Goal: Task Accomplishment & Management: Manage account settings

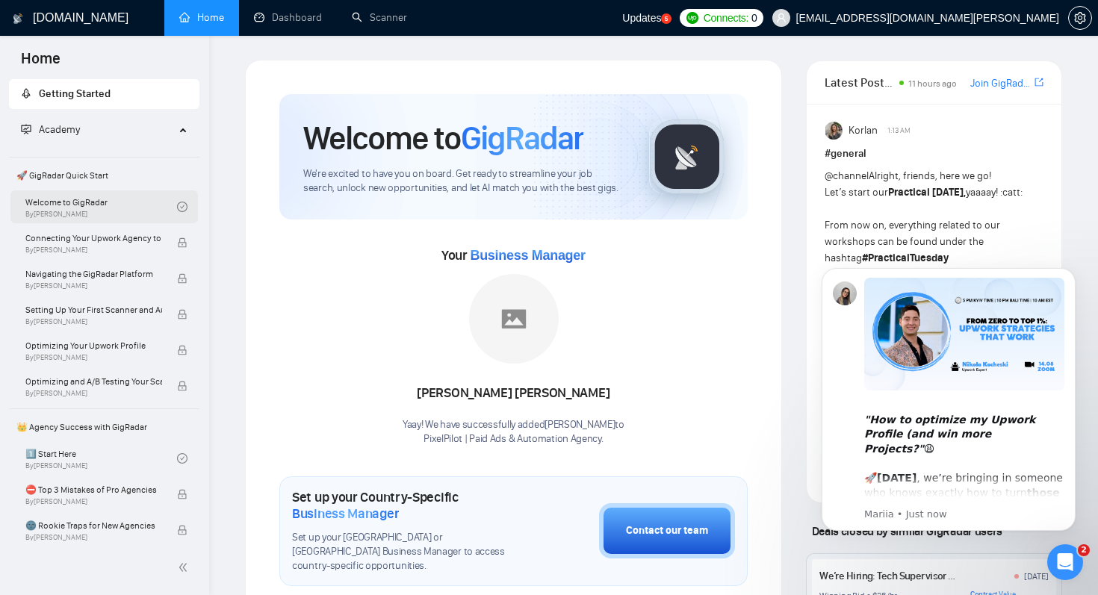
click at [79, 208] on link "Welcome to GigRadar By [PERSON_NAME]" at bounding box center [101, 206] width 152 height 33
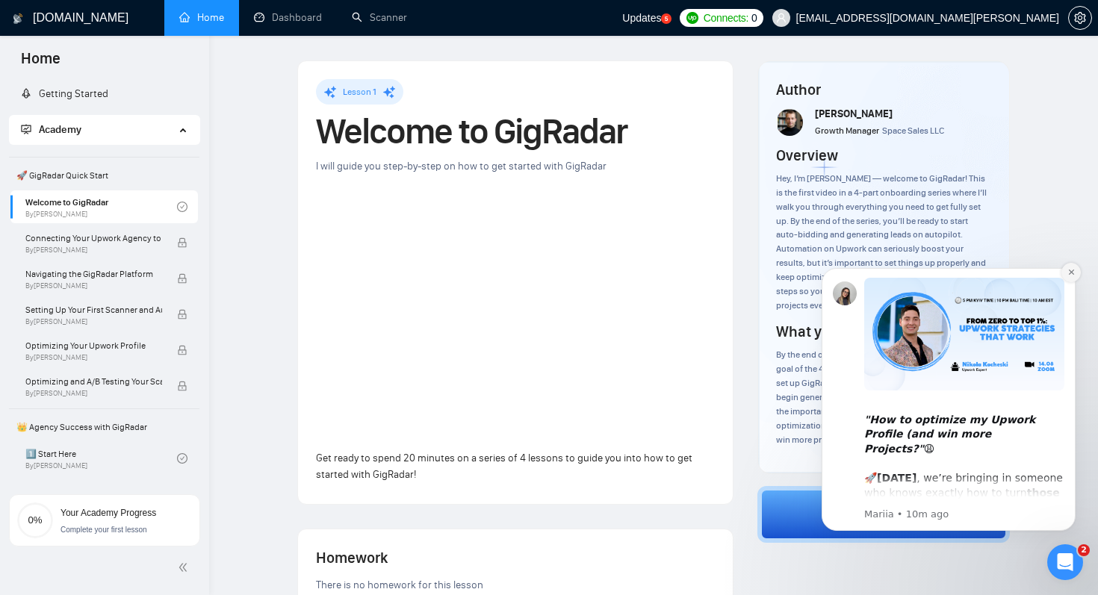
click at [1067, 275] on icon "Dismiss notification" at bounding box center [1071, 272] width 8 height 8
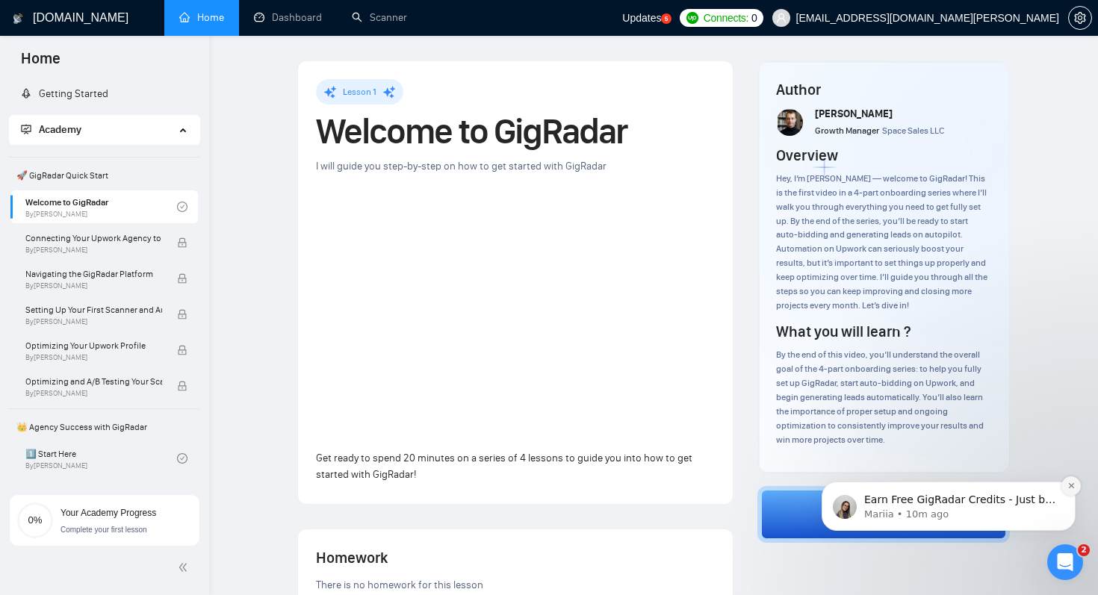
click at [1069, 488] on icon "Dismiss notification" at bounding box center [1071, 486] width 8 height 8
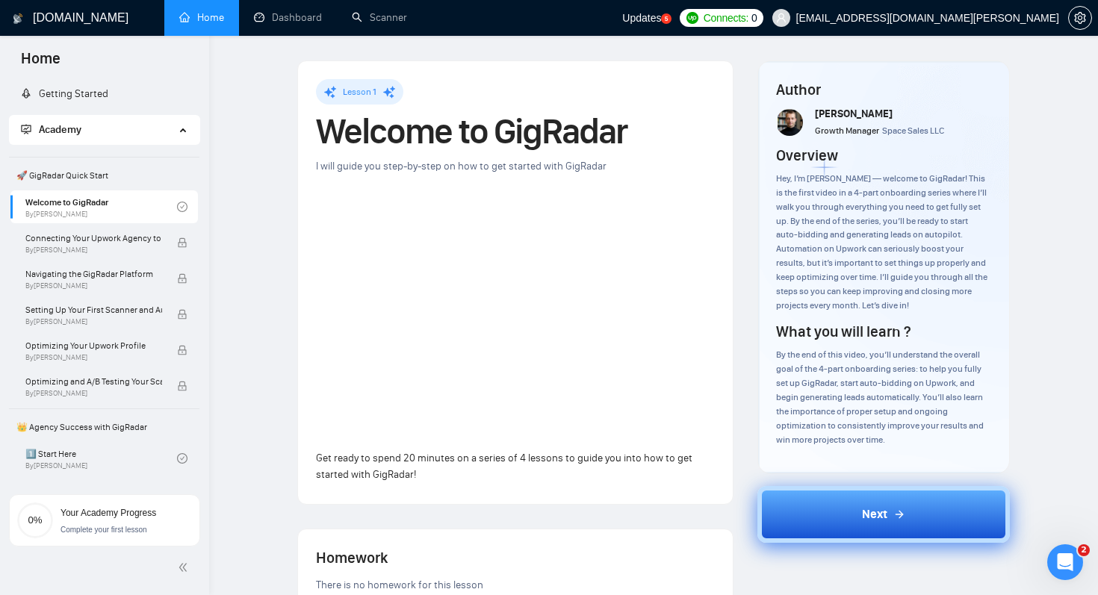
click at [900, 520] on icon at bounding box center [899, 514] width 12 height 12
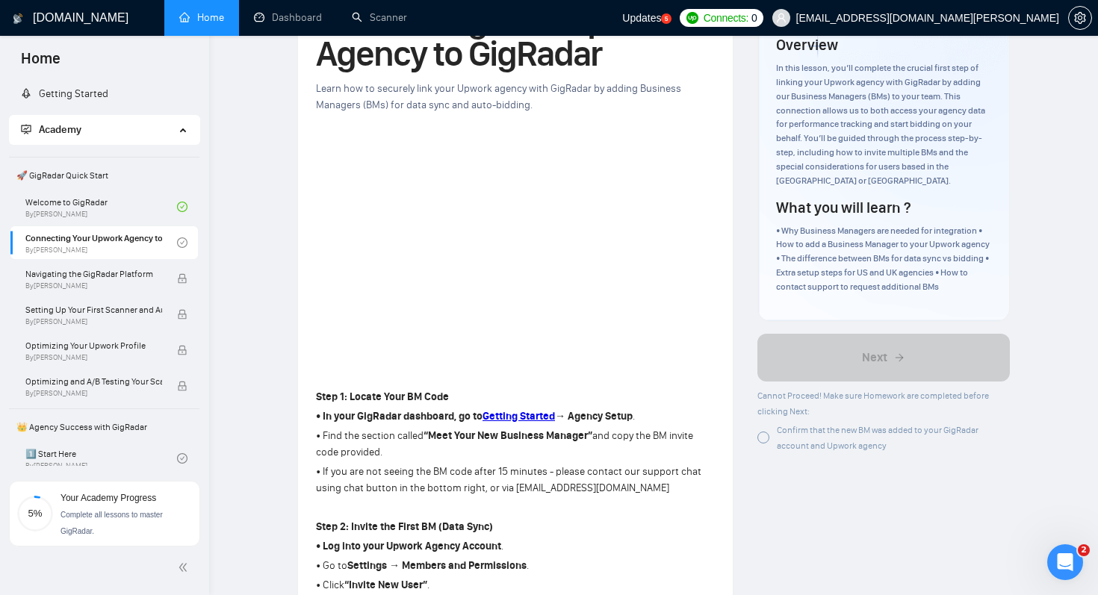
scroll to position [112, 0]
click at [765, 430] on div at bounding box center [763, 436] width 12 height 12
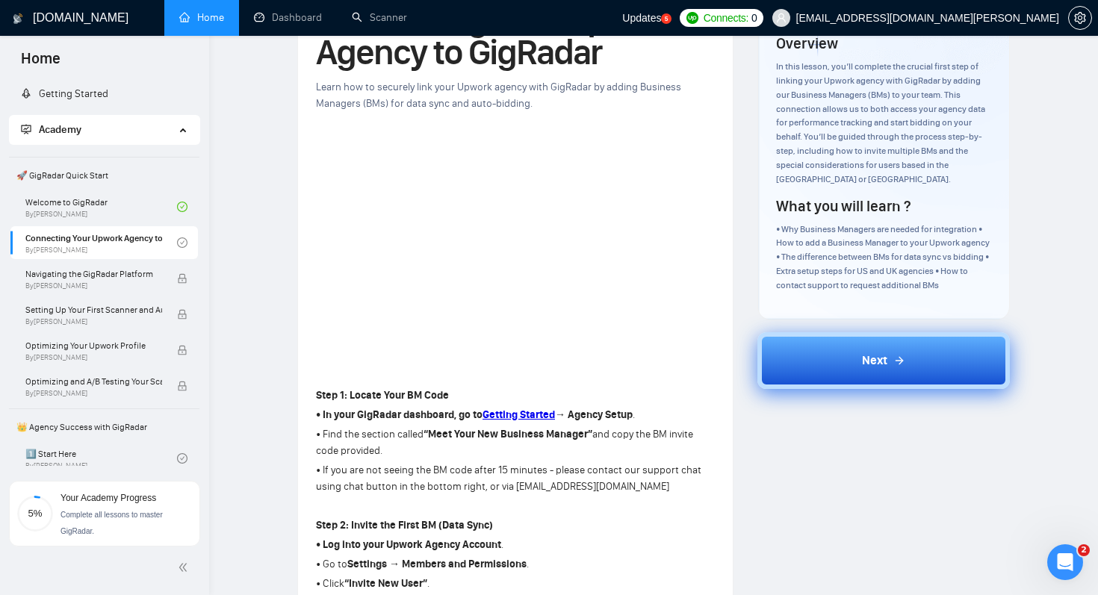
click at [824, 349] on button "Next" at bounding box center [883, 360] width 252 height 57
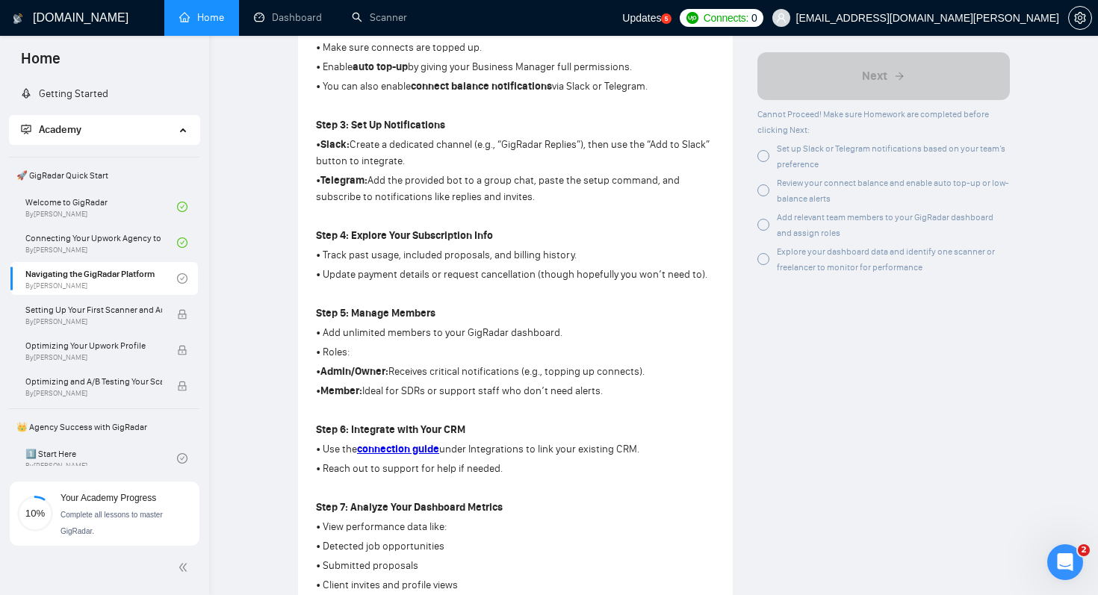
scroll to position [611, 0]
drag, startPoint x: 653, startPoint y: 129, endPoint x: 697, endPoint y: 129, distance: 43.3
click at [697, 135] on p "• Slack: Create a dedicated channel (e.g., “GigRadar Replies”), then use the “A…" at bounding box center [515, 151] width 399 height 33
click at [607, 246] on p "• Track past usage, included proposals, and billing history." at bounding box center [515, 254] width 399 height 16
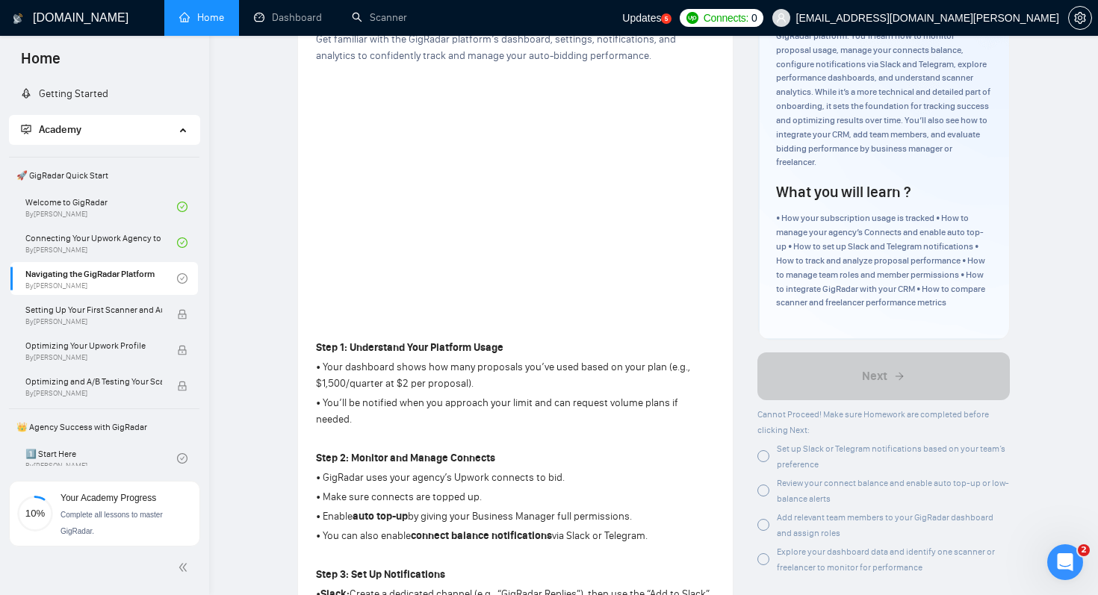
scroll to position [161, 0]
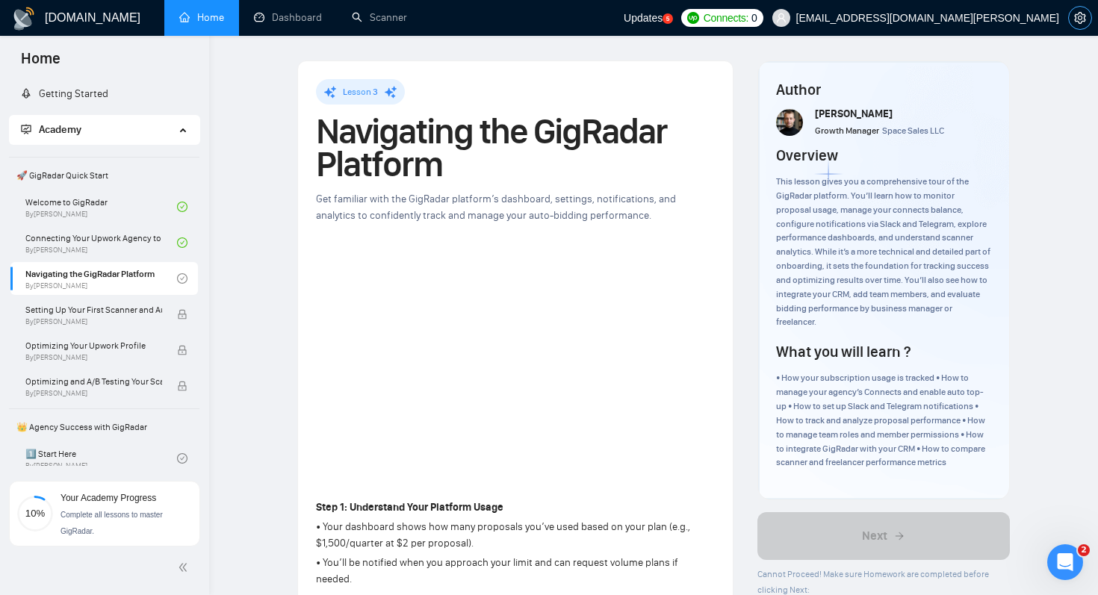
click at [1077, 22] on icon "setting" at bounding box center [1080, 18] width 12 height 12
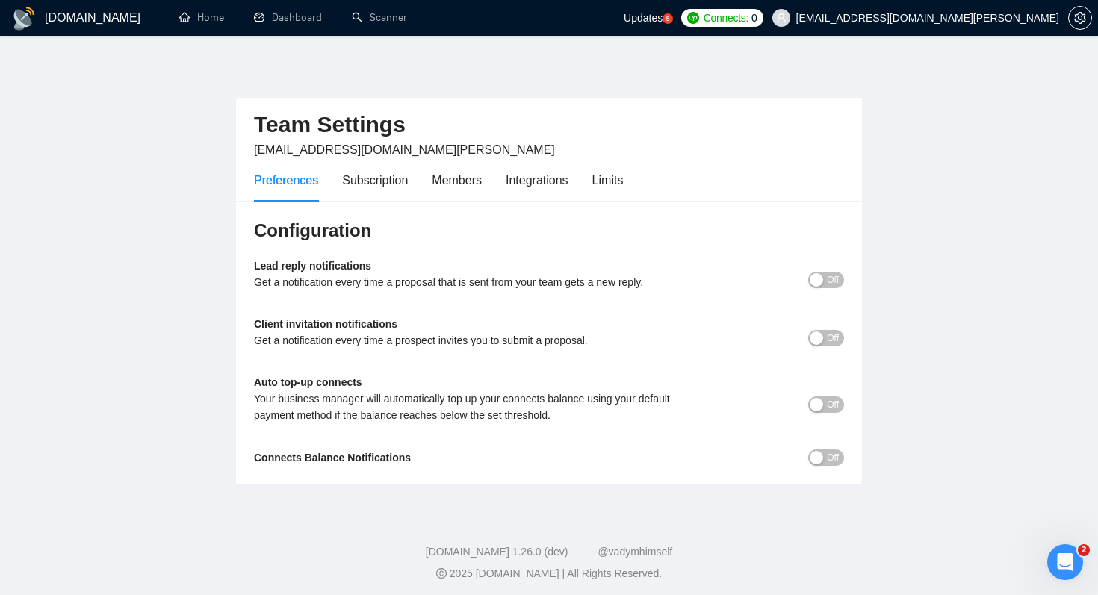
click at [828, 278] on span "Off" at bounding box center [833, 280] width 12 height 16
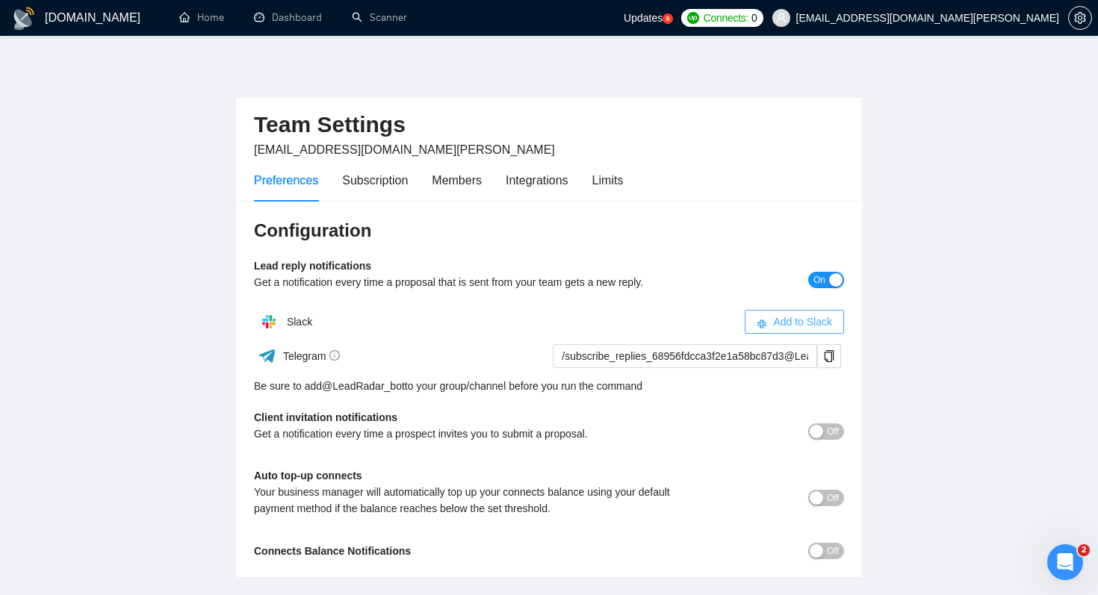
click at [791, 323] on span "Add to Slack" at bounding box center [802, 322] width 59 height 16
drag, startPoint x: 253, startPoint y: 267, endPoint x: 307, endPoint y: 268, distance: 53.8
click at [307, 268] on div "Configuration Lead reply notifications Get a notification every time a proposal…" at bounding box center [549, 389] width 626 height 377
copy b "Lead reply"
click at [824, 323] on span "Add to Slack" at bounding box center [802, 322] width 59 height 16
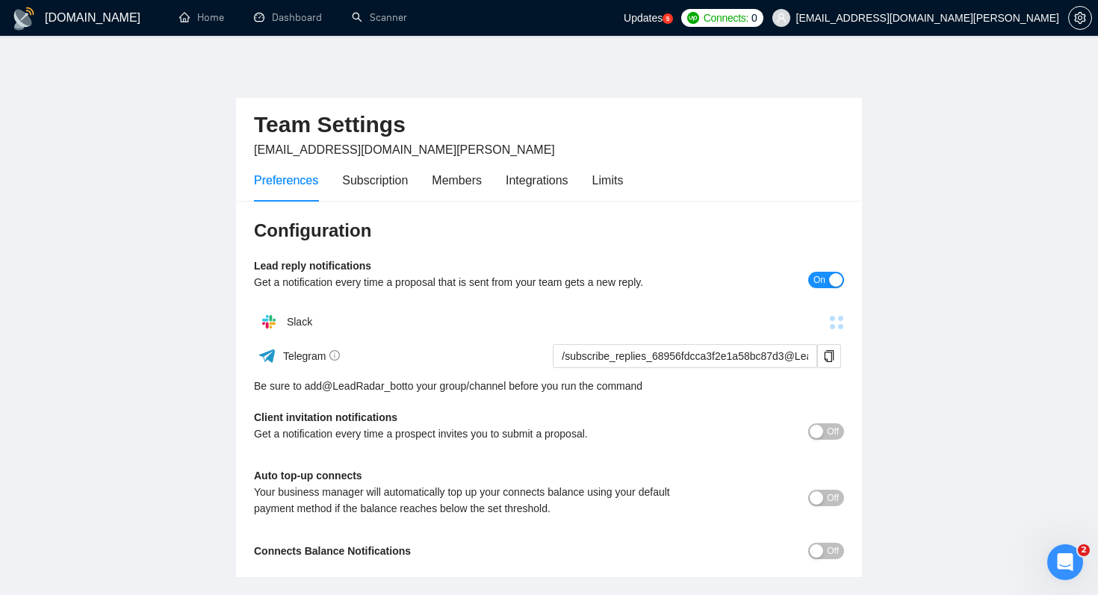
click at [171, 220] on main "Team Settings hello@cheily-ochoa.com Preferences Subscription Members Integrati…" at bounding box center [549, 319] width 1050 height 518
click at [773, 324] on span "Add to Slack" at bounding box center [802, 322] width 59 height 16
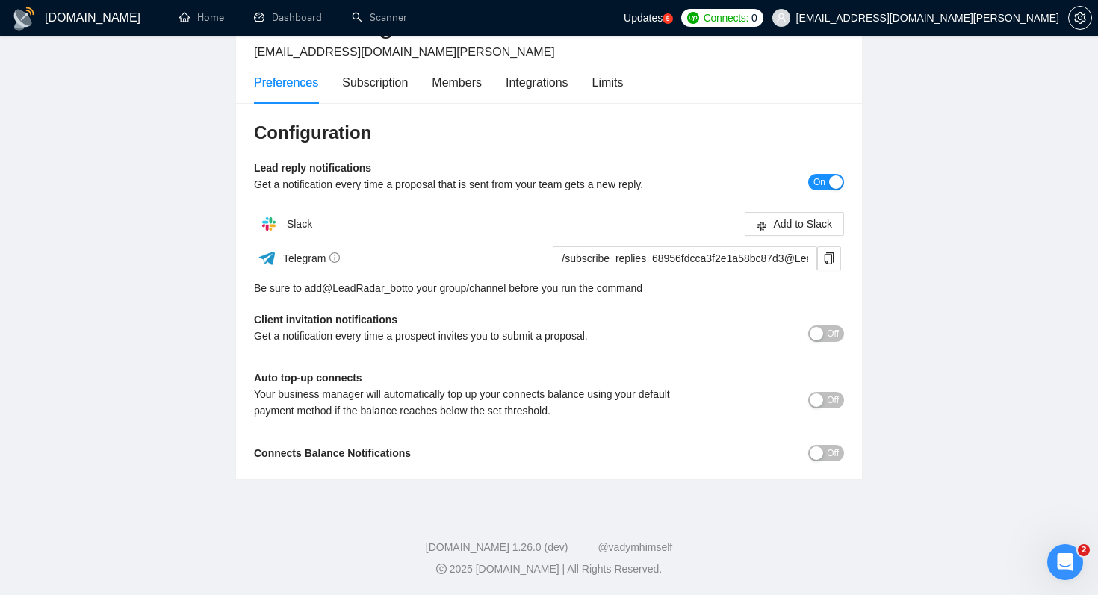
click at [837, 338] on span "Off" at bounding box center [833, 334] width 12 height 16
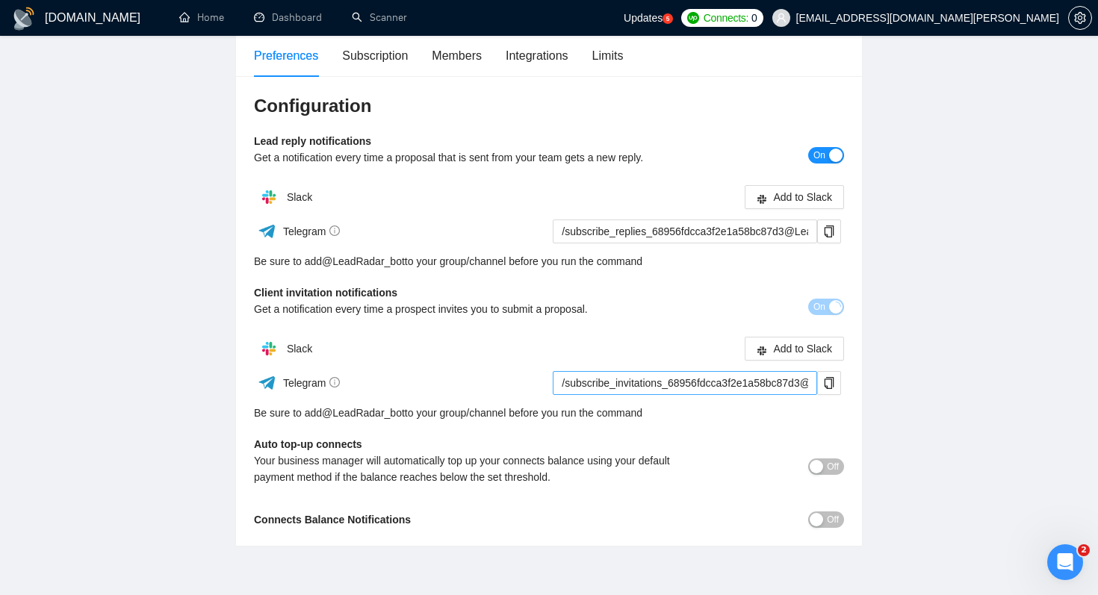
scroll to position [125, 0]
click at [831, 469] on span "Off" at bounding box center [833, 466] width 12 height 16
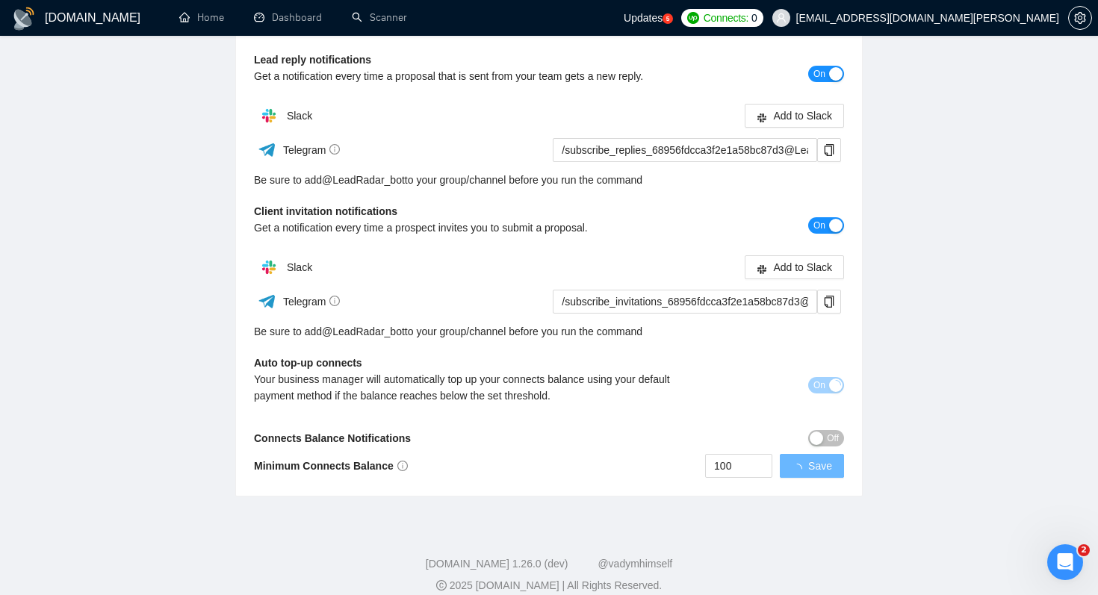
scroll to position [207, 0]
click at [754, 467] on input "100" at bounding box center [755, 465] width 66 height 22
type input "50"
click at [834, 469] on button "Save" at bounding box center [820, 465] width 48 height 24
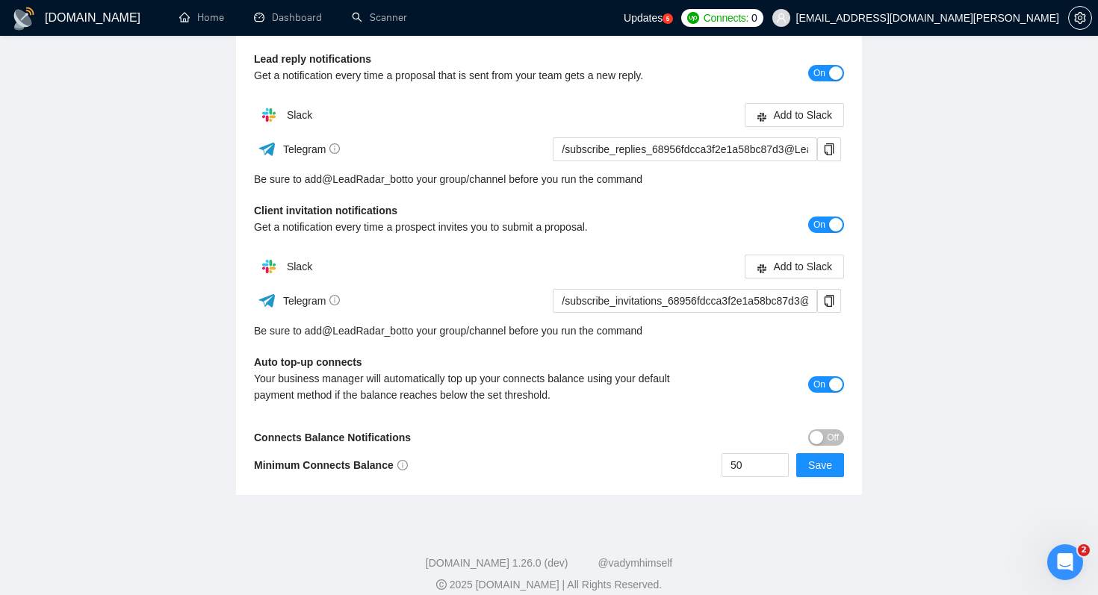
click at [833, 437] on span "Off" at bounding box center [833, 437] width 12 height 16
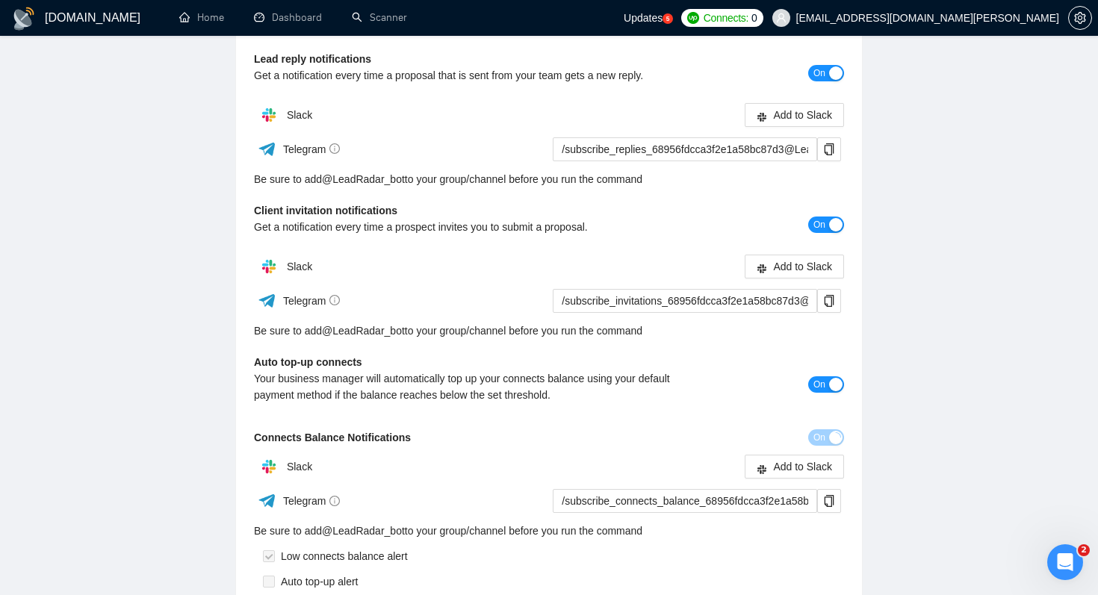
scroll to position [367, 0]
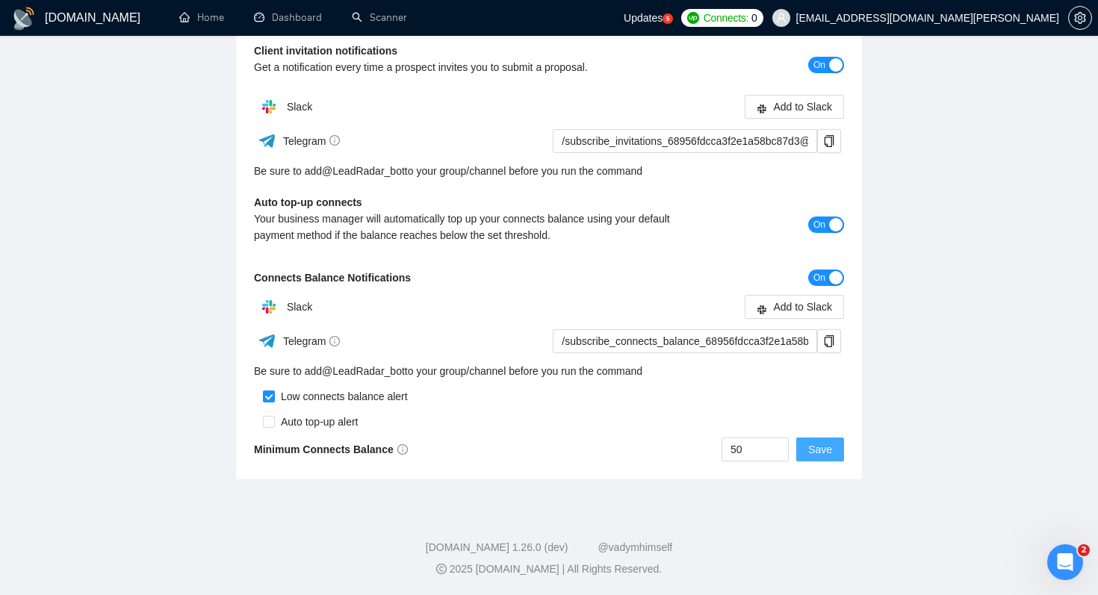
click at [826, 450] on span "Save" at bounding box center [820, 449] width 24 height 16
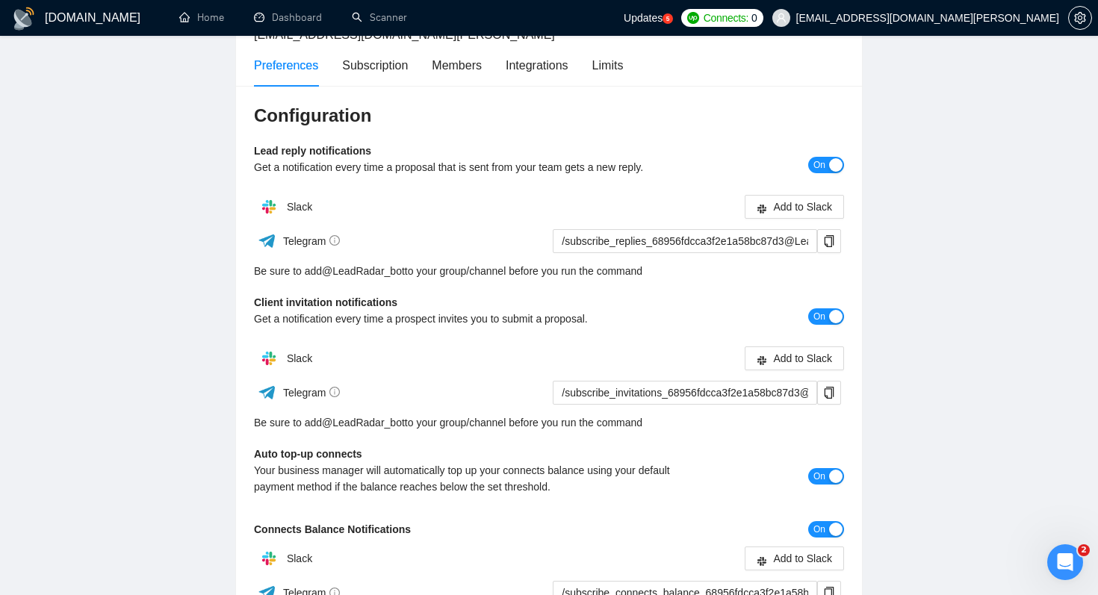
scroll to position [116, 0]
click at [789, 358] on span "Add to Slack" at bounding box center [802, 357] width 59 height 16
click at [386, 72] on div "Subscription" at bounding box center [375, 64] width 66 height 19
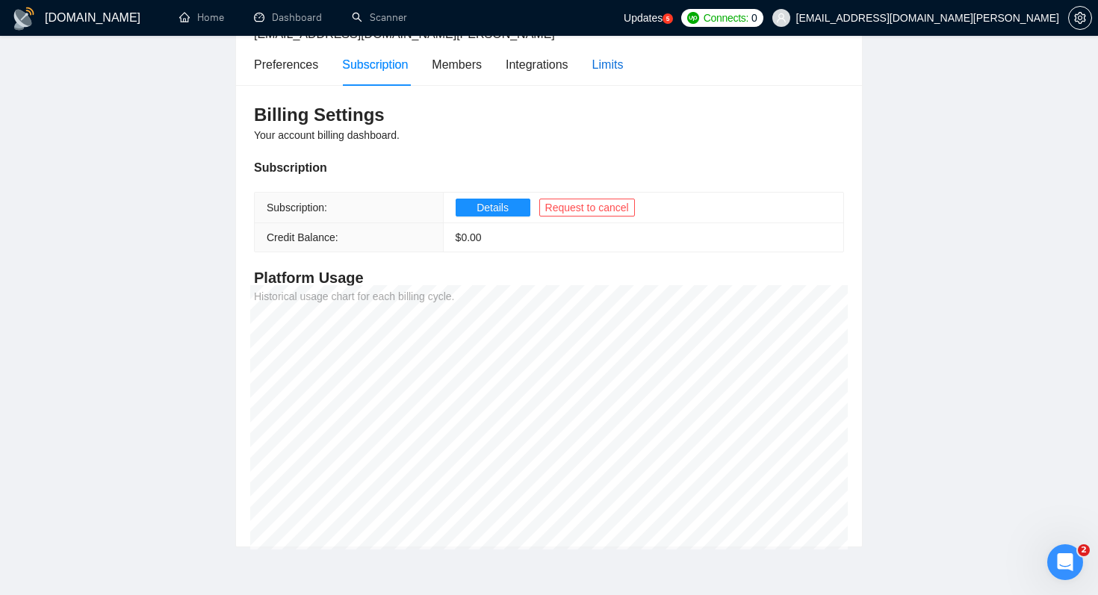
click at [623, 70] on div "Limits" at bounding box center [607, 64] width 31 height 19
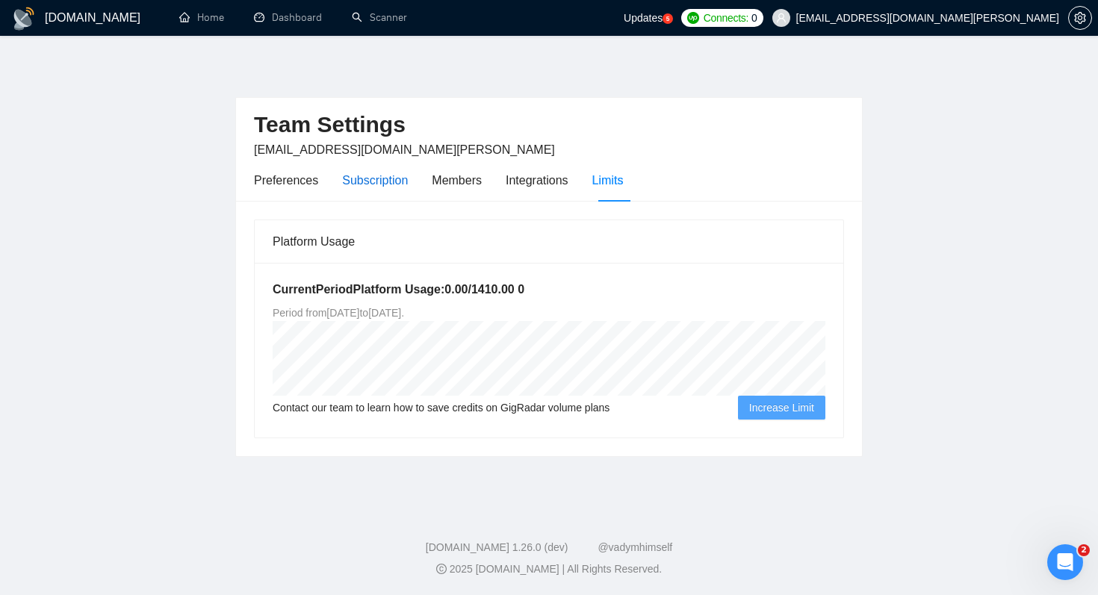
click at [387, 182] on div "Subscription" at bounding box center [375, 180] width 66 height 19
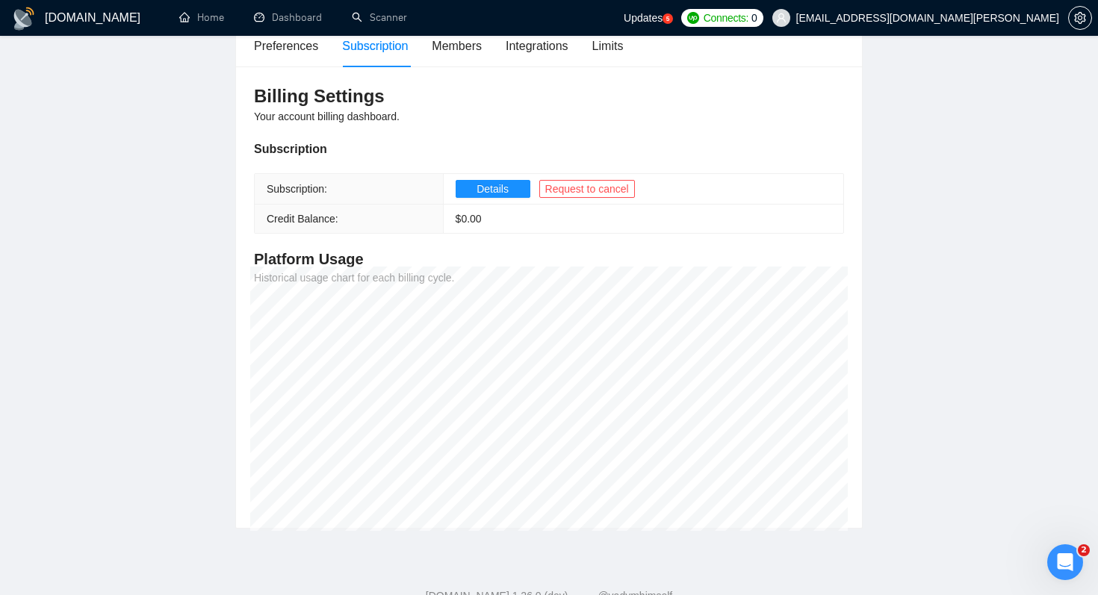
scroll to position [130, 0]
